Goal: Information Seeking & Learning: Learn about a topic

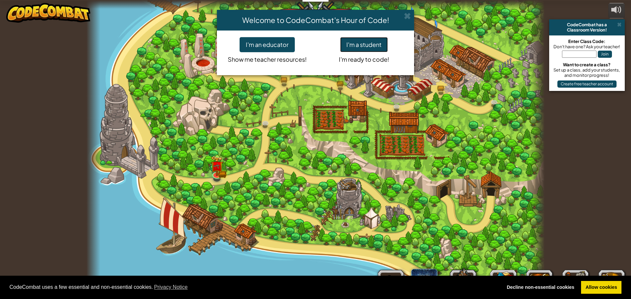
click at [377, 46] on button "I'm a student" at bounding box center [364, 44] width 48 height 15
click at [377, 46] on div at bounding box center [315, 149] width 458 height 299
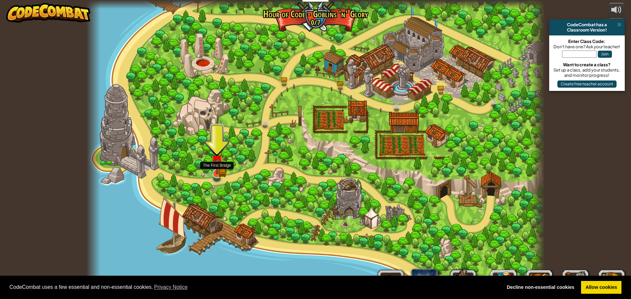
click at [216, 165] on img at bounding box center [216, 161] width 7 height 7
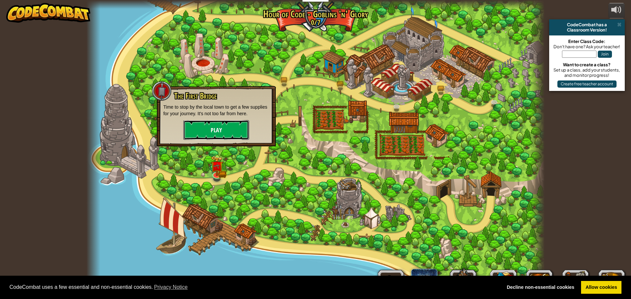
click at [215, 134] on button "Play" at bounding box center [216, 130] width 66 height 20
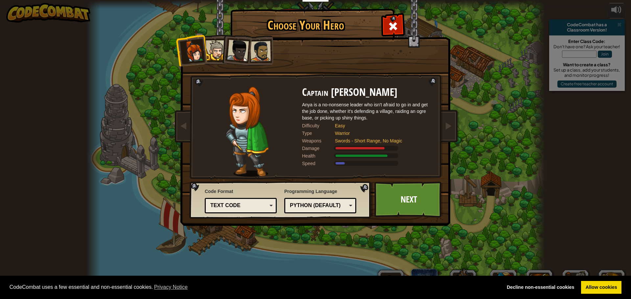
click at [223, 40] on li at bounding box center [236, 49] width 32 height 32
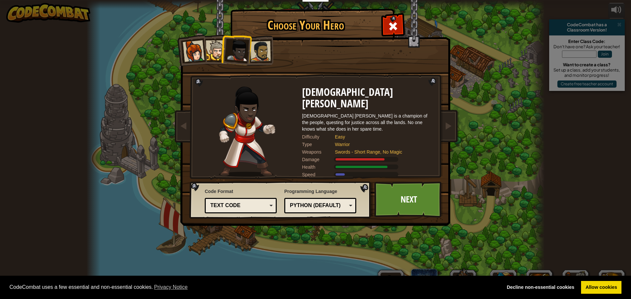
click at [242, 46] on div at bounding box center [238, 51] width 22 height 22
click at [260, 52] on div at bounding box center [260, 51] width 20 height 20
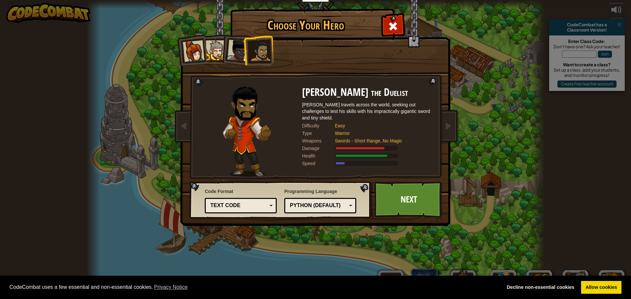
click at [224, 44] on li at bounding box center [236, 49] width 32 height 32
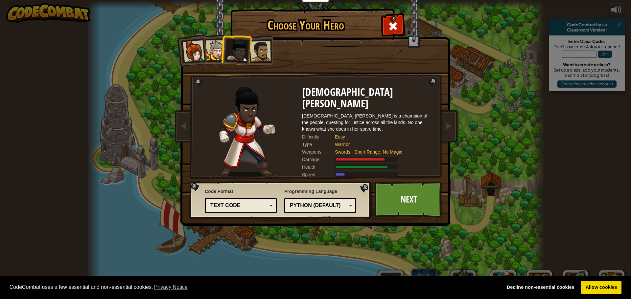
click at [215, 44] on div at bounding box center [216, 50] width 20 height 20
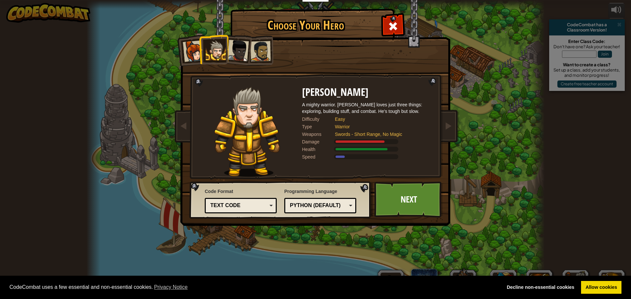
click at [269, 54] on div at bounding box center [260, 51] width 20 height 20
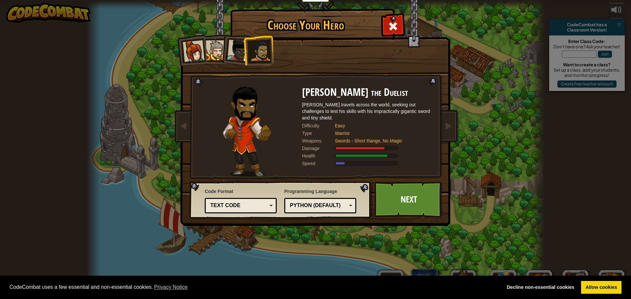
click at [239, 51] on div at bounding box center [238, 51] width 22 height 22
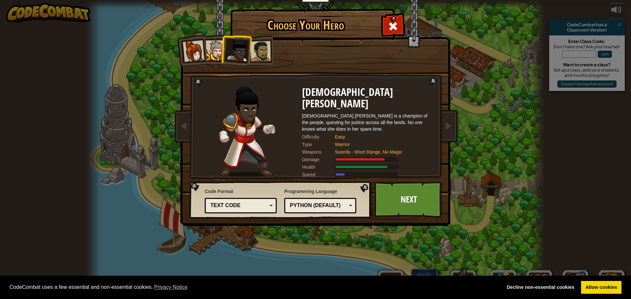
click at [188, 51] on div at bounding box center [194, 51] width 22 height 22
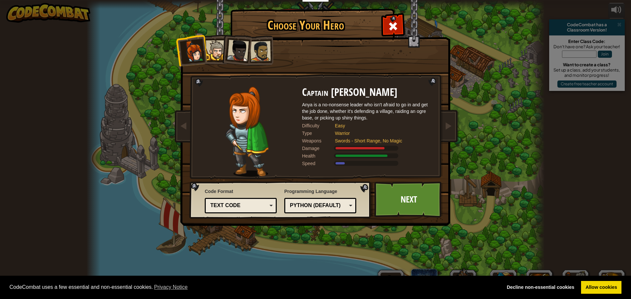
click at [257, 48] on div at bounding box center [260, 51] width 20 height 20
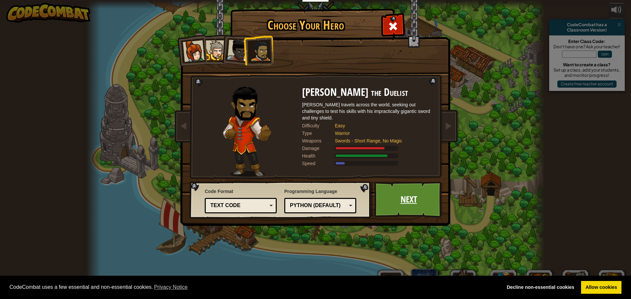
click at [415, 207] on link "Next" at bounding box center [408, 200] width 69 height 36
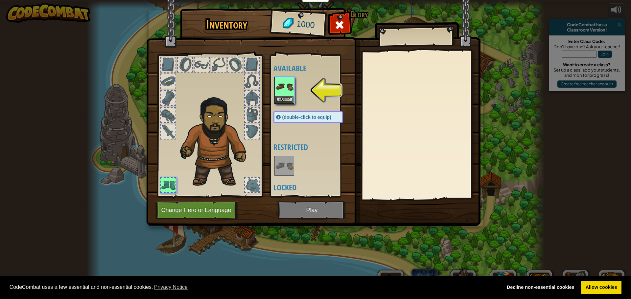
click at [295, 90] on div at bounding box center [314, 90] width 82 height 29
click at [291, 88] on img at bounding box center [284, 87] width 18 height 18
click at [287, 95] on img at bounding box center [284, 87] width 18 height 18
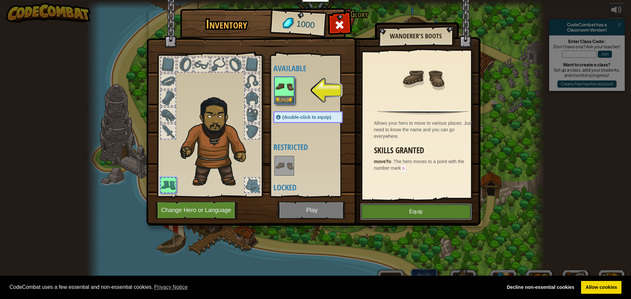
click at [408, 214] on button "Equip" at bounding box center [415, 212] width 111 height 16
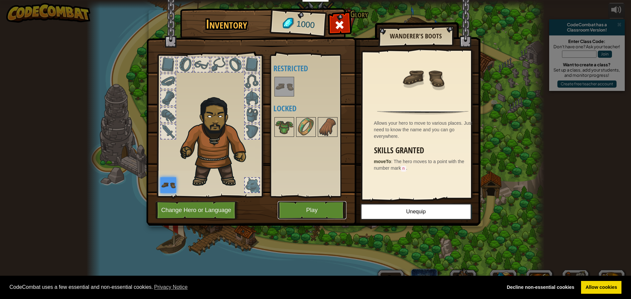
click at [333, 205] on button "Play" at bounding box center [312, 210] width 69 height 18
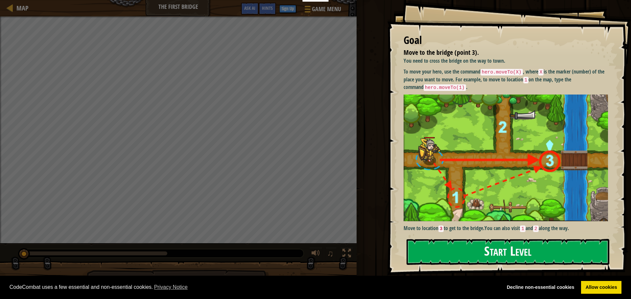
drag, startPoint x: 508, startPoint y: 254, endPoint x: 512, endPoint y: 256, distance: 4.4
click at [512, 255] on button "Start Level" at bounding box center [507, 252] width 203 height 26
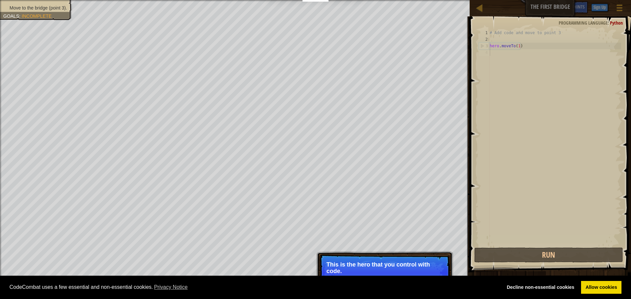
click at [385, 265] on p "This is the hero that you control with code." at bounding box center [384, 267] width 117 height 13
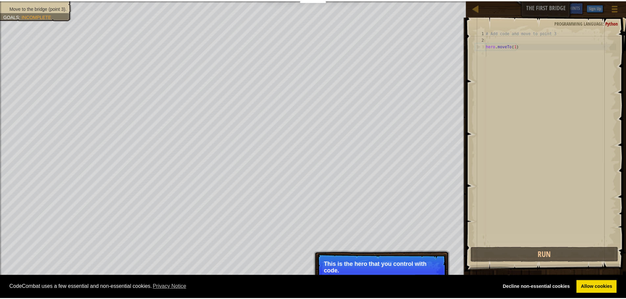
scroll to position [3, 0]
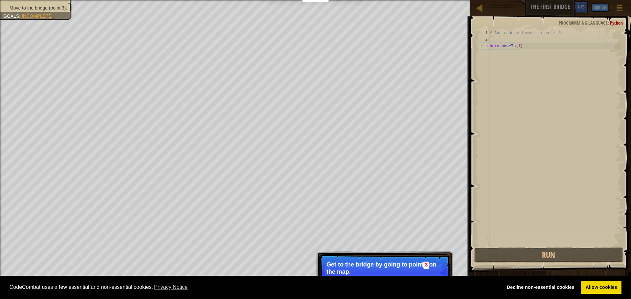
click at [377, 255] on div "Skip (esc) Continue Get to the bridge by going to point 3 on the map." at bounding box center [384, 299] width 137 height 97
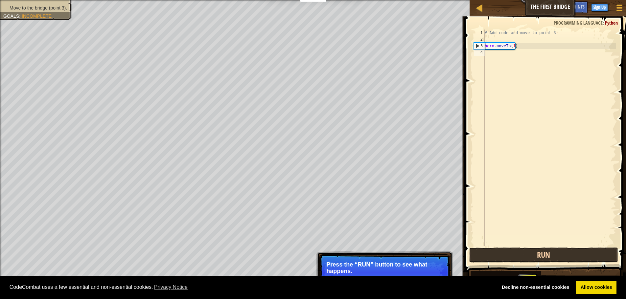
drag, startPoint x: 577, startPoint y: 268, endPoint x: 587, endPoint y: 249, distance: 20.6
click at [579, 246] on div "Hints 1 2 3 4 # Add code and move to point 3 hero . moveTo ( 1 ) הההההההההההההה…" at bounding box center [543, 156] width 163 height 280
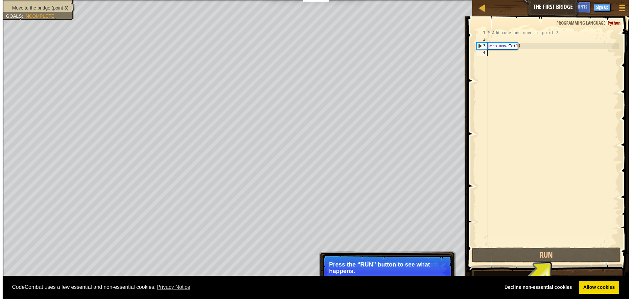
scroll to position [0, 0]
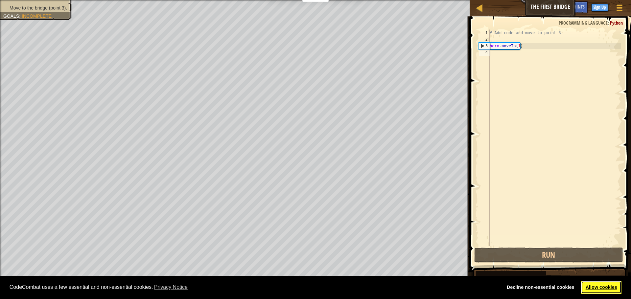
click at [598, 289] on link "Allow cookies" at bounding box center [601, 287] width 40 height 13
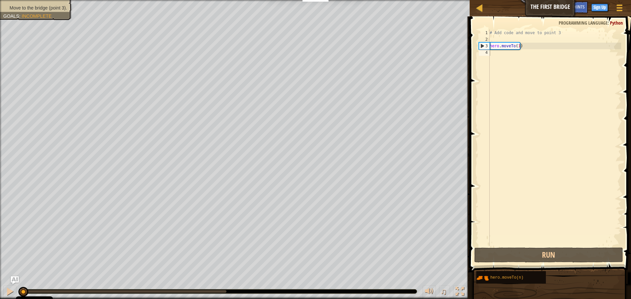
click at [549, 263] on span at bounding box center [550, 134] width 167 height 275
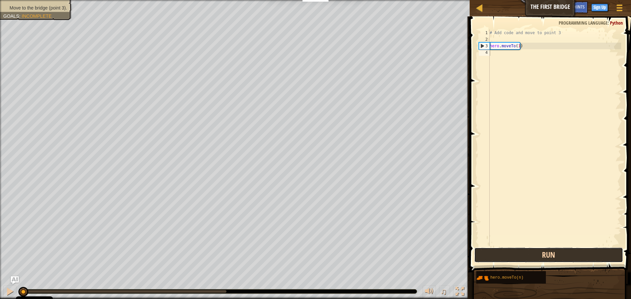
drag, startPoint x: 543, startPoint y: 253, endPoint x: 539, endPoint y: 253, distance: 4.0
click at [542, 254] on button "Run" at bounding box center [548, 255] width 149 height 15
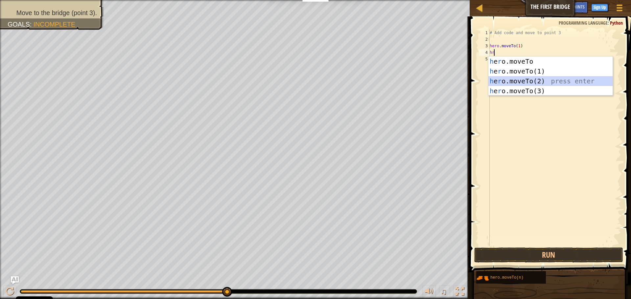
click at [536, 82] on div "h e r o.moveTo press enter h e r o.moveTo(1) press enter h e r o.moveTo(2) pres…" at bounding box center [550, 85] width 124 height 59
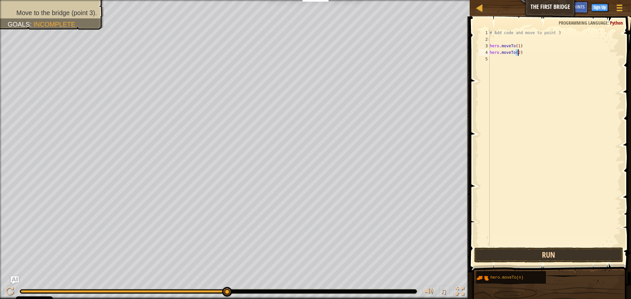
type textarea "hero.moveTo(2)"
click at [569, 260] on button "Run" at bounding box center [548, 255] width 149 height 15
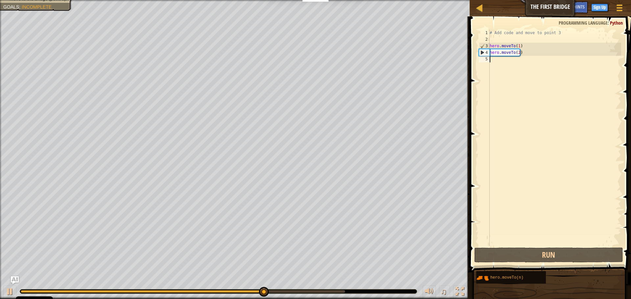
click at [497, 59] on div "# Add code and move to point 3 hero . moveTo ( 1 ) hero . moveTo ( 2 )" at bounding box center [554, 145] width 133 height 230
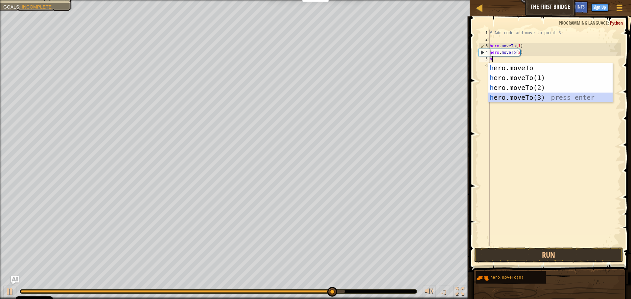
click at [519, 97] on div "h ero.moveTo press enter h ero.moveTo(1) press enter h ero.moveTo(2) press ente…" at bounding box center [550, 92] width 124 height 59
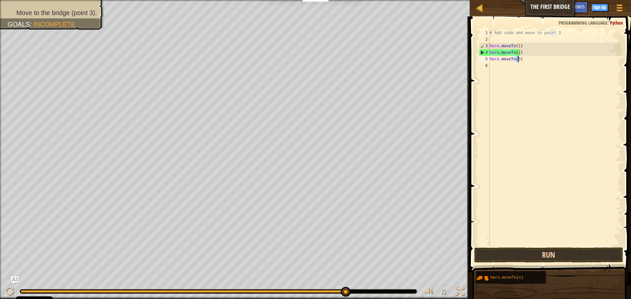
type textarea "hero.moveTo(3)"
click at [502, 253] on button "Run" at bounding box center [548, 255] width 149 height 15
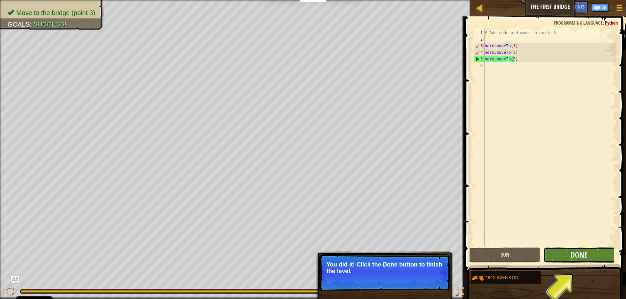
click at [569, 255] on button "Done" at bounding box center [578, 255] width 71 height 15
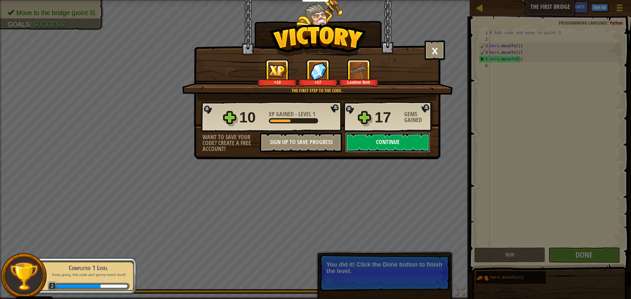
click at [402, 143] on button "Continue" at bounding box center [387, 143] width 85 height 20
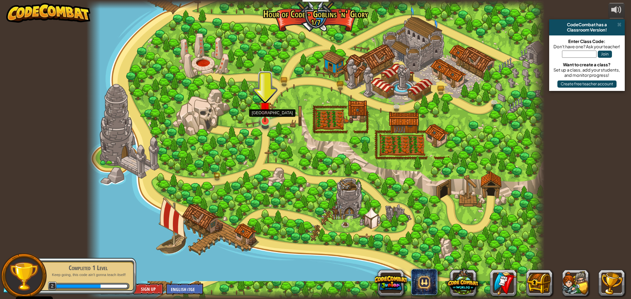
click at [264, 115] on img at bounding box center [265, 108] width 12 height 28
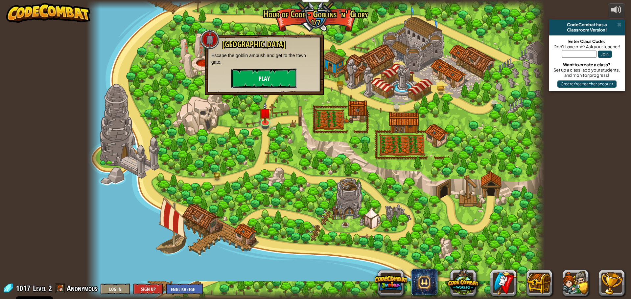
click at [267, 81] on button "Play" at bounding box center [264, 79] width 66 height 20
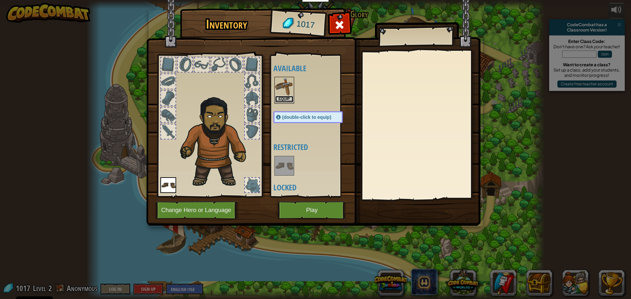
click at [284, 98] on button "Equip" at bounding box center [284, 99] width 18 height 7
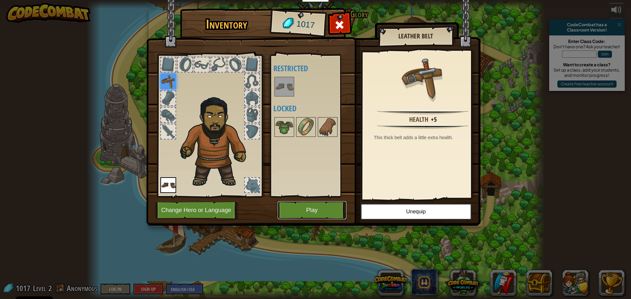
click at [303, 211] on button "Play" at bounding box center [312, 210] width 69 height 18
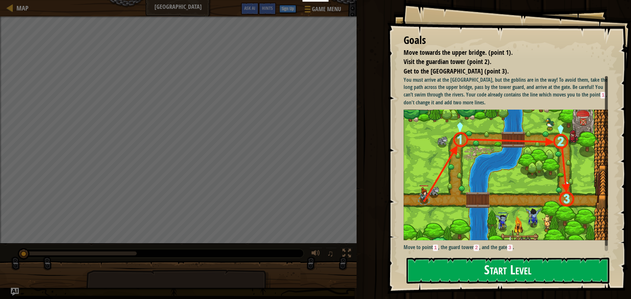
click at [472, 269] on button "Start Level" at bounding box center [507, 271] width 203 height 26
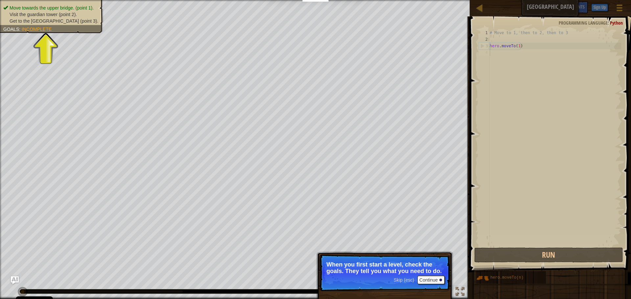
click at [503, 101] on div "# Move to 1, then to 2, then to 3 hero . moveTo ( 1 )" at bounding box center [554, 145] width 133 height 230
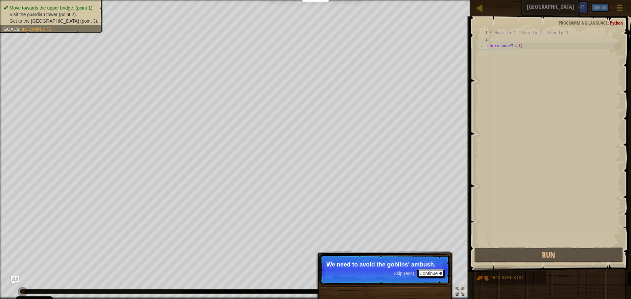
click at [430, 273] on button "Continue" at bounding box center [430, 273] width 27 height 9
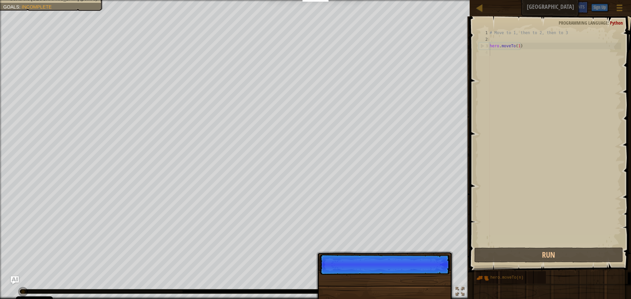
scroll to position [3, 0]
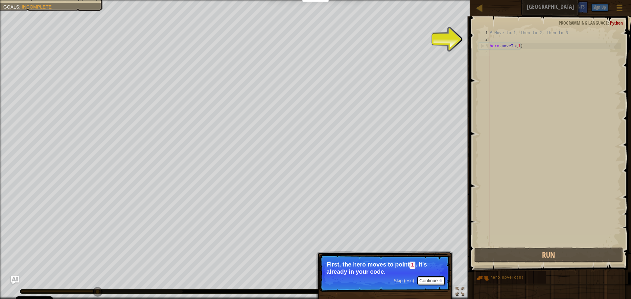
drag, startPoint x: 409, startPoint y: 279, endPoint x: 426, endPoint y: 281, distance: 16.6
click at [411, 279] on span "Skip (esc)" at bounding box center [403, 280] width 20 height 5
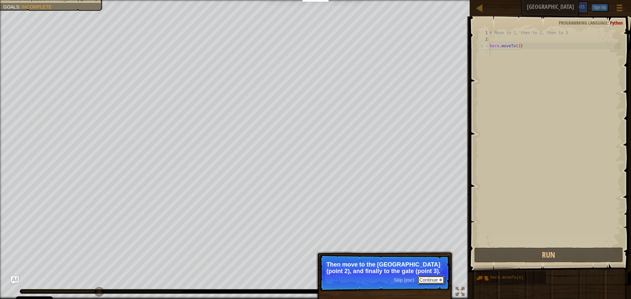
click at [425, 283] on button "Continue" at bounding box center [430, 280] width 27 height 9
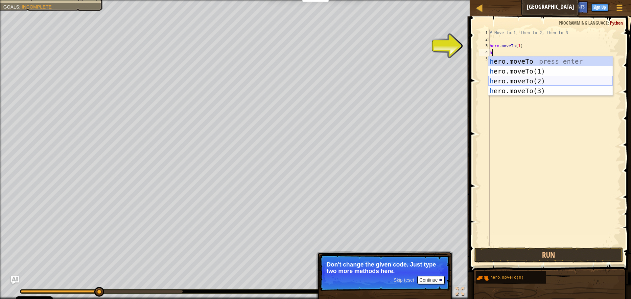
click at [506, 79] on div "h ero.moveTo press enter h ero.moveTo(1) press enter h ero.moveTo(2) press ente…" at bounding box center [550, 85] width 124 height 59
type textarea "hero.moveTo(2)"
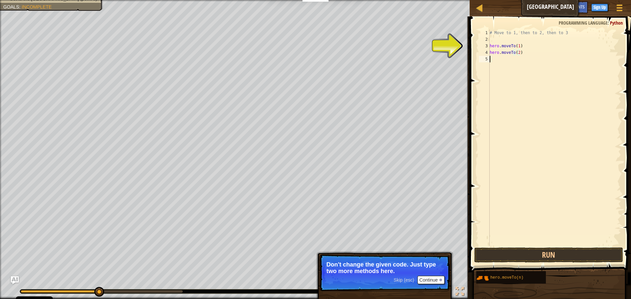
click at [493, 63] on div "# Move to 1, then to 2, then to 3 hero . moveTo ( 1 ) hero . moveTo ( 2 )" at bounding box center [554, 145] width 133 height 230
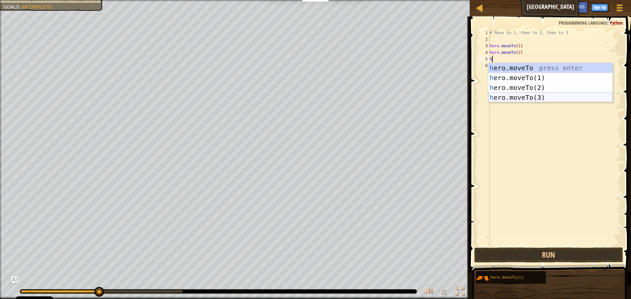
click at [498, 101] on div "h ero.moveTo press enter h ero.moveTo(1) press enter h ero.moveTo(2) press ente…" at bounding box center [550, 92] width 124 height 59
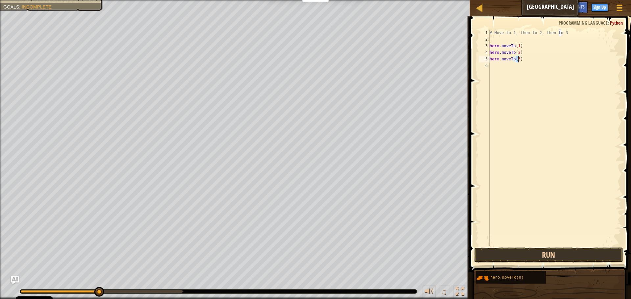
type textarea "hero.moveTo(3)"
click at [520, 253] on button "Run" at bounding box center [548, 255] width 149 height 15
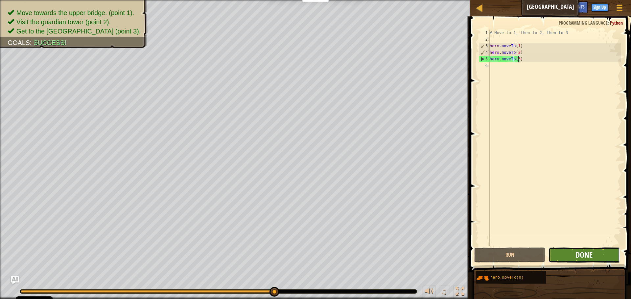
click at [591, 259] on span "Done" at bounding box center [583, 255] width 17 height 11
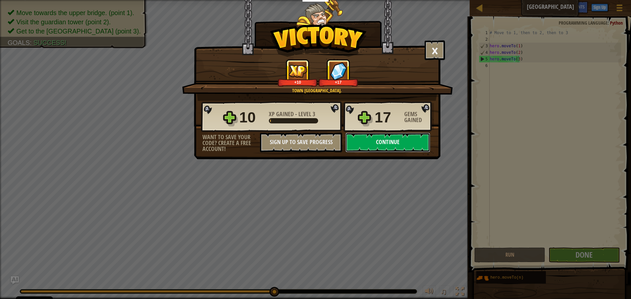
click at [368, 144] on button "Continue" at bounding box center [387, 143] width 85 height 20
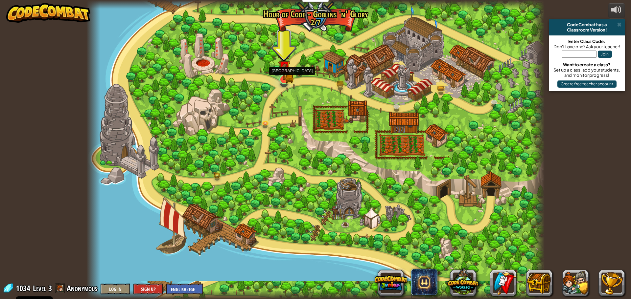
click at [281, 74] on img at bounding box center [284, 67] width 12 height 27
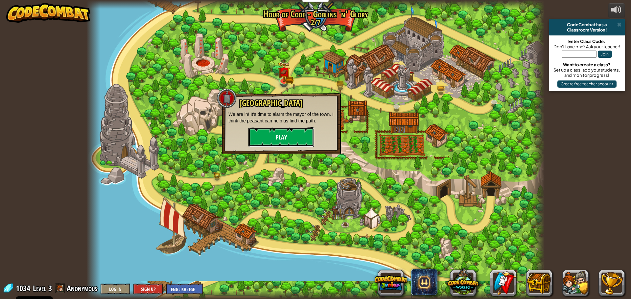
click at [295, 136] on button "Play" at bounding box center [281, 137] width 66 height 20
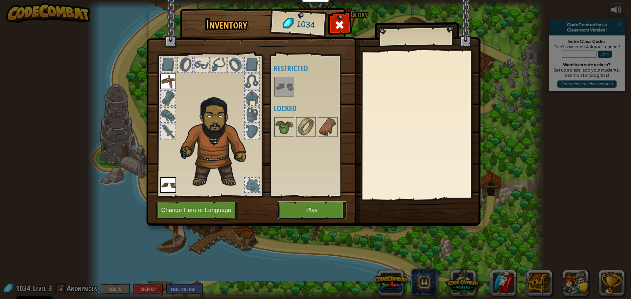
click at [309, 203] on button "Play" at bounding box center [312, 210] width 69 height 18
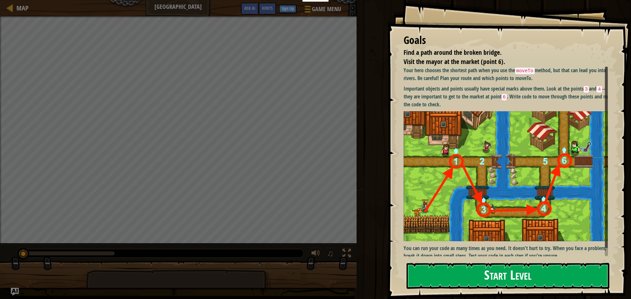
click at [549, 279] on button "Start Level" at bounding box center [507, 276] width 203 height 26
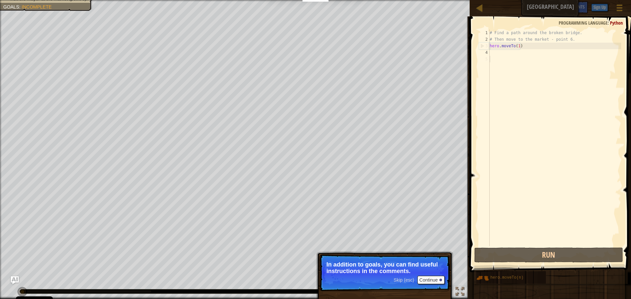
click at [396, 277] on div "Skip (esc) Continue" at bounding box center [418, 280] width 51 height 9
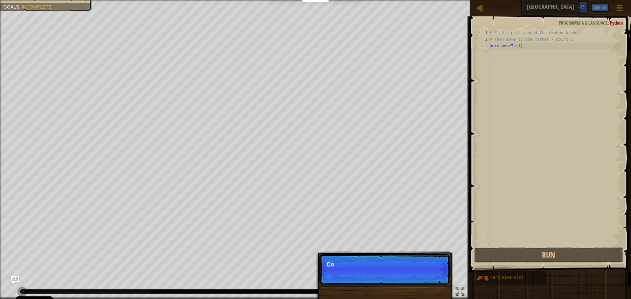
scroll to position [3, 0]
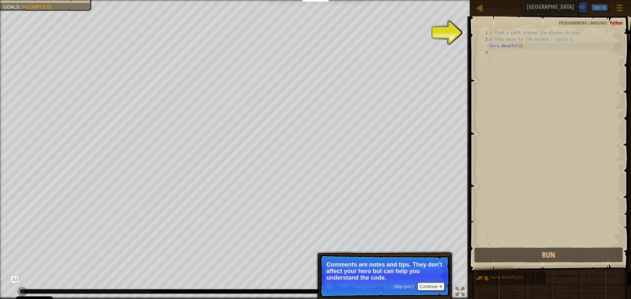
click at [404, 287] on span "Skip (esc)" at bounding box center [403, 286] width 20 height 5
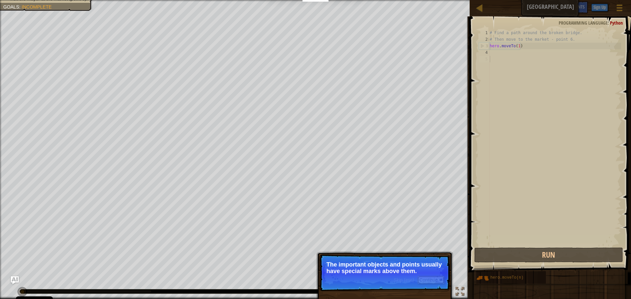
click at [419, 280] on button "Continue" at bounding box center [430, 280] width 27 height 9
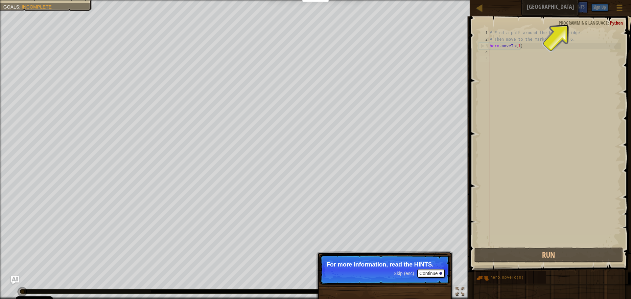
click at [404, 273] on div "Find a path around the broken bridge. Visit the mayor at the market (point 6). …" at bounding box center [315, 149] width 631 height 299
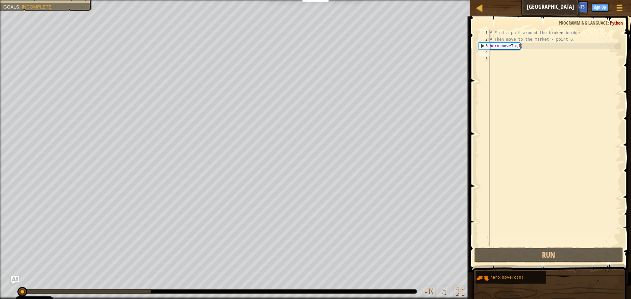
click at [493, 53] on div "# Find a path around the broken bridge. # Then move to the market - point 6. he…" at bounding box center [554, 145] width 133 height 230
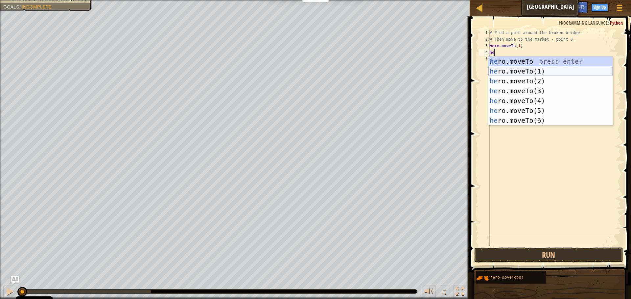
click at [550, 74] on div "he ro.moveTo press enter he ro.moveTo(1) press enter he ro.moveTo(2) press ente…" at bounding box center [550, 100] width 124 height 89
type textarea "hero.moveTo(1)"
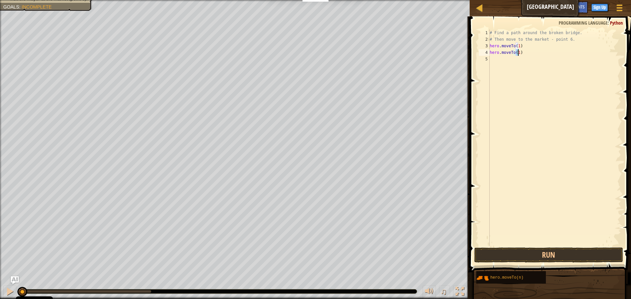
click at [490, 64] on div "# Find a path around the broken bridge. # Then move to the market - point 6. he…" at bounding box center [554, 145] width 133 height 230
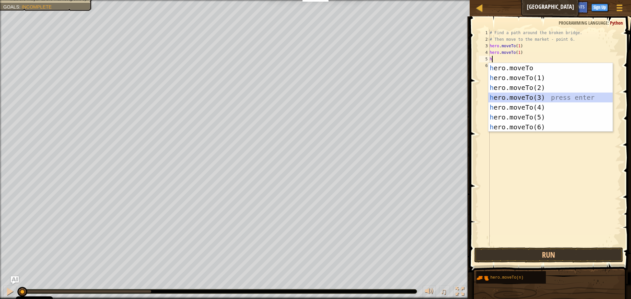
click at [555, 101] on div "h ero.moveTo press enter h ero.moveTo(1) press enter h ero.moveTo(2) press ente…" at bounding box center [550, 107] width 124 height 89
type textarea "hero.moveTo(3)"
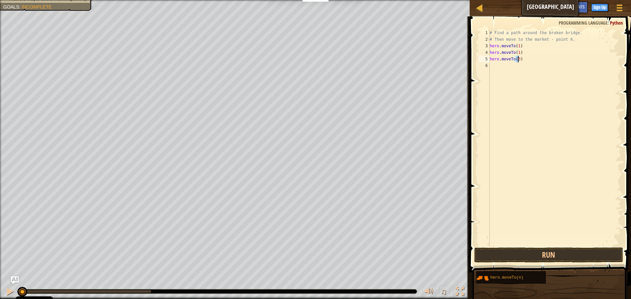
click at [491, 70] on div "# Find a path around the broken bridge. # Then move to the market - point 6. he…" at bounding box center [554, 145] width 133 height 230
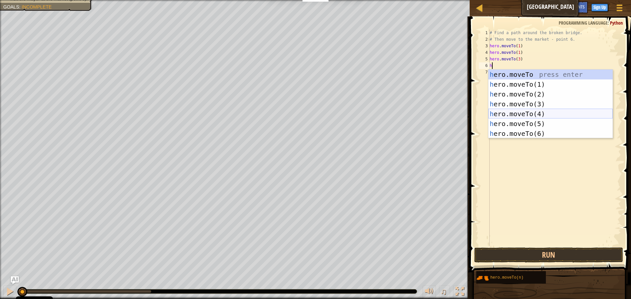
click at [528, 112] on div "h ero.moveTo press enter h ero.moveTo(1) press enter h ero.moveTo(2) press ente…" at bounding box center [550, 114] width 124 height 89
type textarea "hero.moveTo(4)"
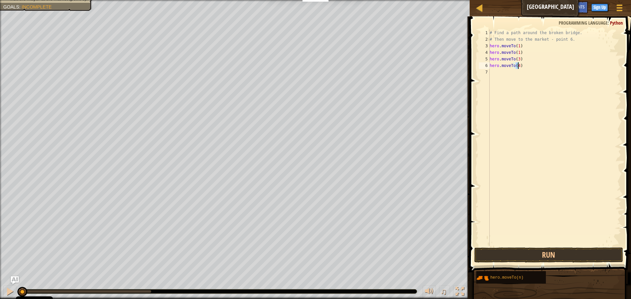
click at [497, 77] on div "# Find a path around the broken bridge. # Then move to the market - point 6. he…" at bounding box center [554, 145] width 133 height 230
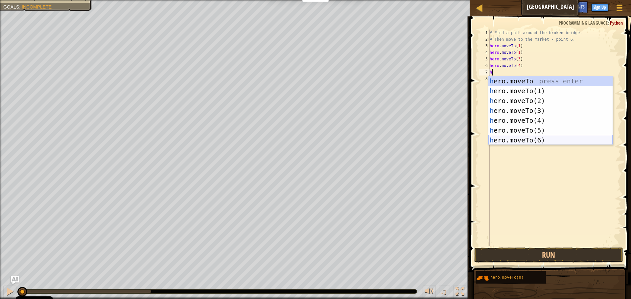
click at [542, 142] on div "h ero.moveTo press enter h ero.moveTo(1) press enter h ero.moveTo(2) press ente…" at bounding box center [550, 120] width 124 height 89
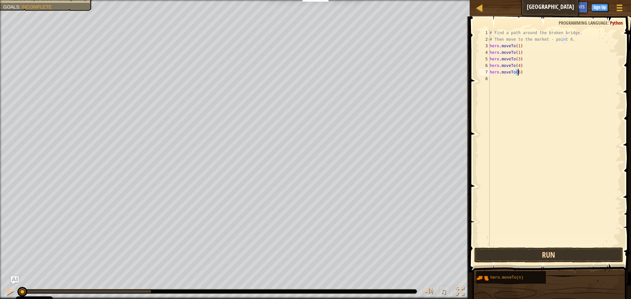
type textarea "hero.moveTo(6)"
click at [563, 252] on button "Run" at bounding box center [548, 255] width 149 height 15
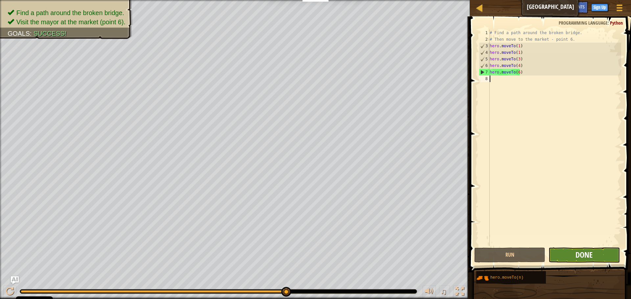
drag, startPoint x: 573, startPoint y: 244, endPoint x: 575, endPoint y: 252, distance: 8.0
click at [573, 248] on div "hero.moveTo(6) 1 2 3 4 5 6 7 8 # Find a path around the broken bridge. # Then m…" at bounding box center [548, 157] width 163 height 275
click at [588, 262] on button "Done" at bounding box center [583, 255] width 71 height 15
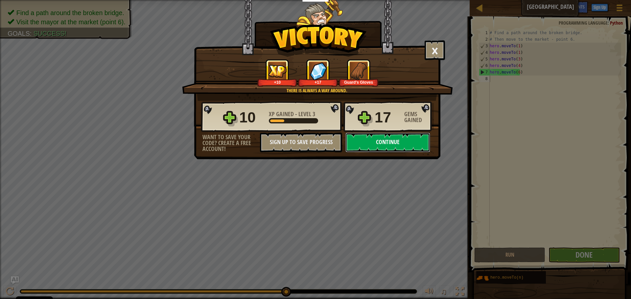
click at [386, 140] on button "Continue" at bounding box center [387, 143] width 85 height 20
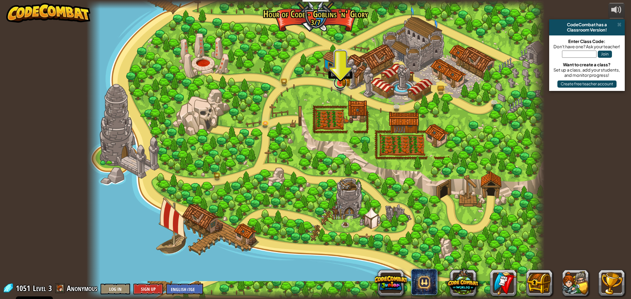
click at [337, 85] on link at bounding box center [339, 82] width 13 height 13
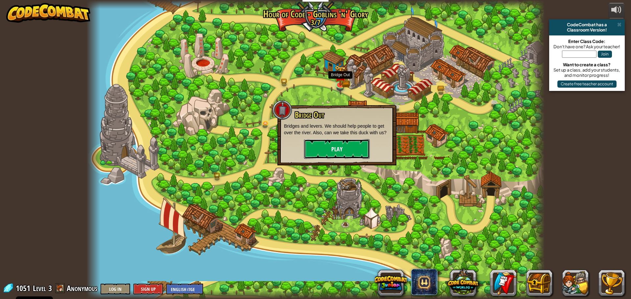
click at [331, 144] on button "Play" at bounding box center [337, 149] width 66 height 20
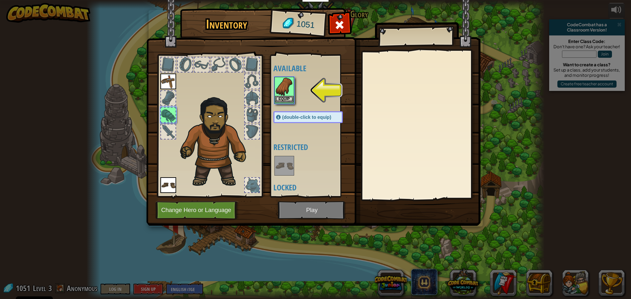
click at [274, 88] on div "Equip" at bounding box center [284, 90] width 20 height 27
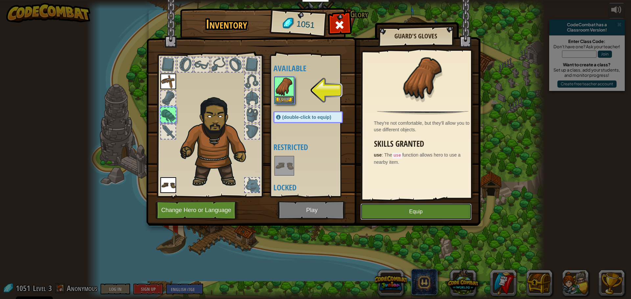
click at [424, 212] on button "Equip" at bounding box center [415, 212] width 111 height 16
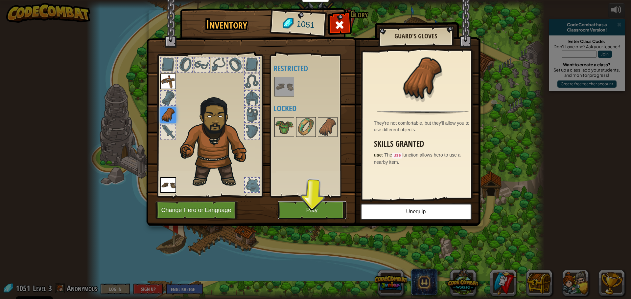
click at [308, 204] on button "Play" at bounding box center [312, 210] width 69 height 18
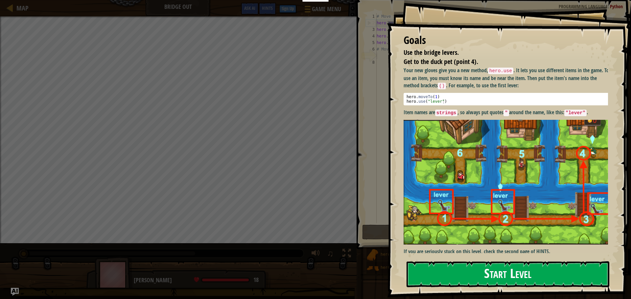
click at [490, 267] on button "Start Level" at bounding box center [507, 274] width 203 height 26
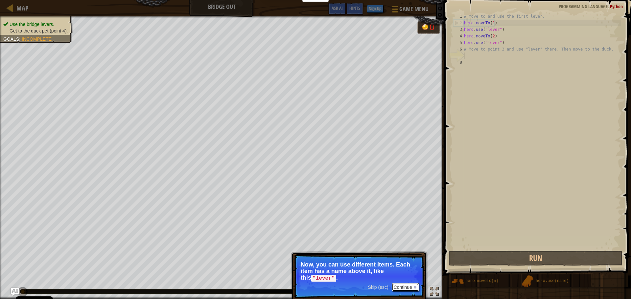
click at [401, 283] on button "Continue" at bounding box center [405, 287] width 27 height 9
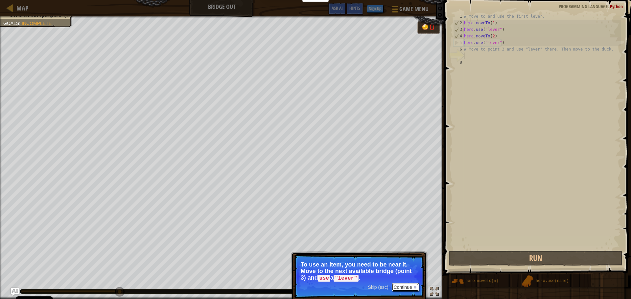
click at [401, 287] on button "Continue" at bounding box center [405, 287] width 27 height 9
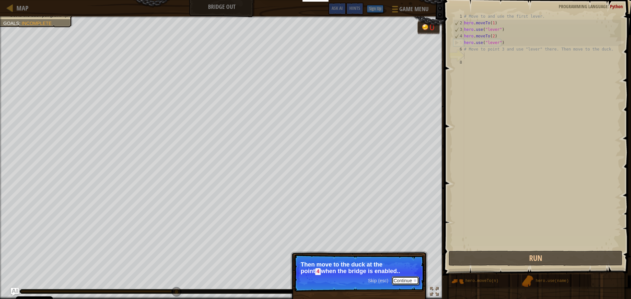
click at [404, 280] on button "Continue" at bounding box center [405, 281] width 27 height 9
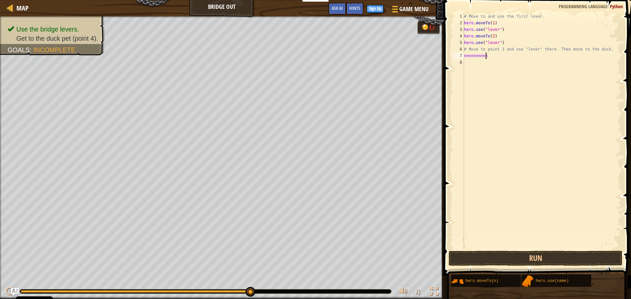
scroll to position [3, 2]
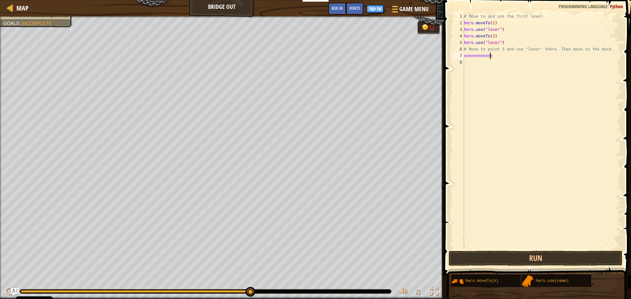
type textarea "nnnnnnnnnnnn"
